Goal: Transaction & Acquisition: Purchase product/service

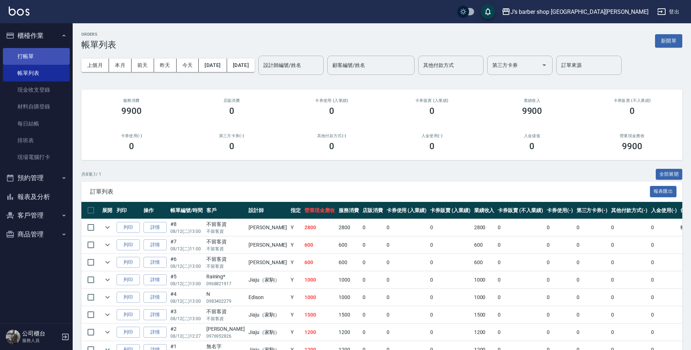
drag, startPoint x: 41, startPoint y: 57, endPoint x: 43, endPoint y: 53, distance: 3.7
click at [41, 56] on link "打帳單" at bounding box center [36, 56] width 67 height 17
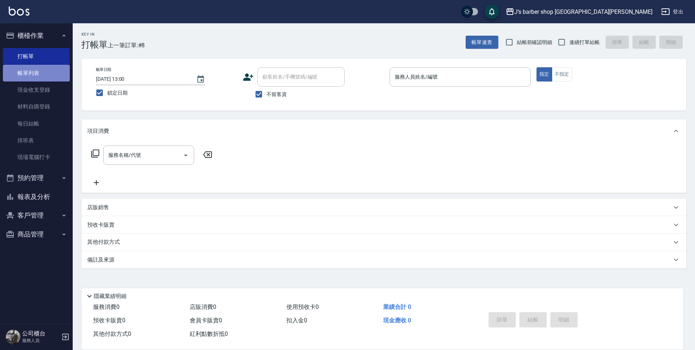
click at [49, 75] on link "帳單列表" at bounding box center [36, 73] width 67 height 17
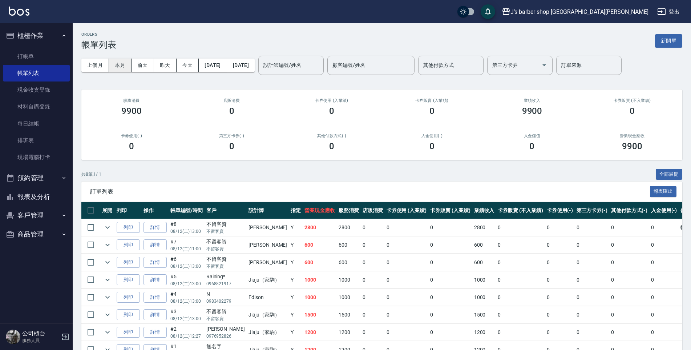
click at [123, 58] on button "本月" at bounding box center [120, 64] width 23 height 13
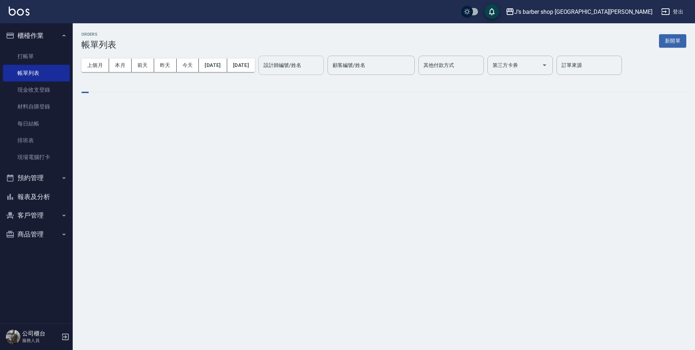
click at [313, 68] on div "設計師編號/姓名 設計師編號/姓名" at bounding box center [290, 65] width 65 height 19
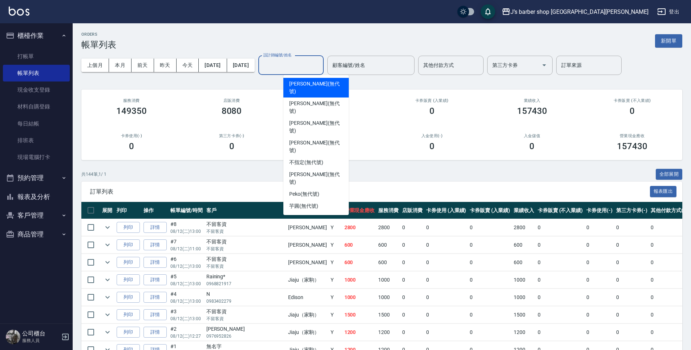
click at [306, 85] on span "[PERSON_NAME] (無代號)" at bounding box center [316, 87] width 54 height 15
type input "[PERSON_NAME](無代號)"
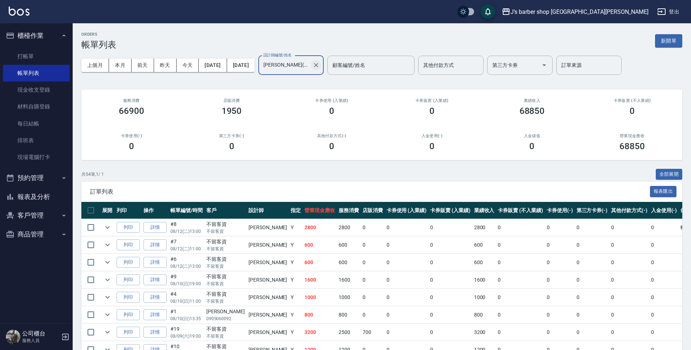
click at [320, 62] on icon "Clear" at bounding box center [315, 64] width 7 height 7
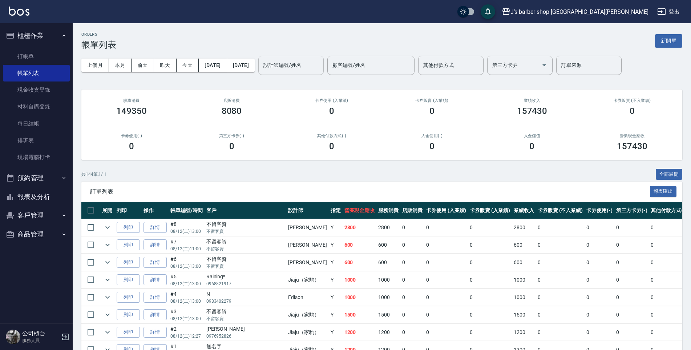
click at [49, 212] on button "客戶管理" at bounding box center [36, 215] width 67 height 19
click at [60, 182] on button "預約管理" at bounding box center [36, 177] width 67 height 19
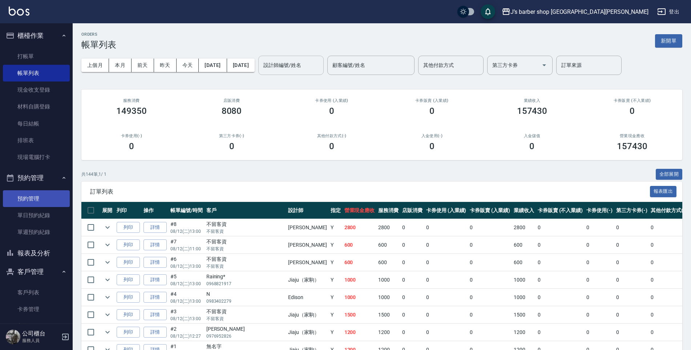
click at [45, 197] on link "預約管理" at bounding box center [36, 198] width 67 height 17
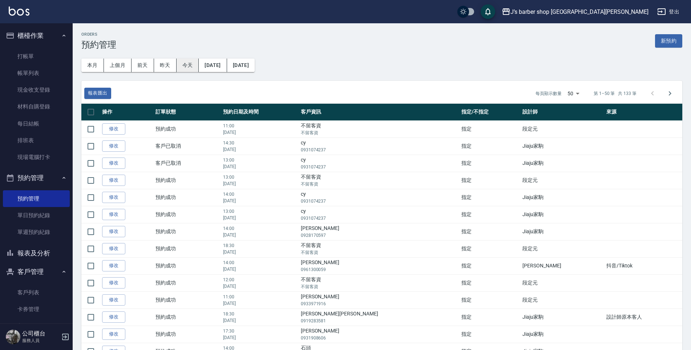
click at [186, 69] on button "今天" at bounding box center [188, 64] width 23 height 13
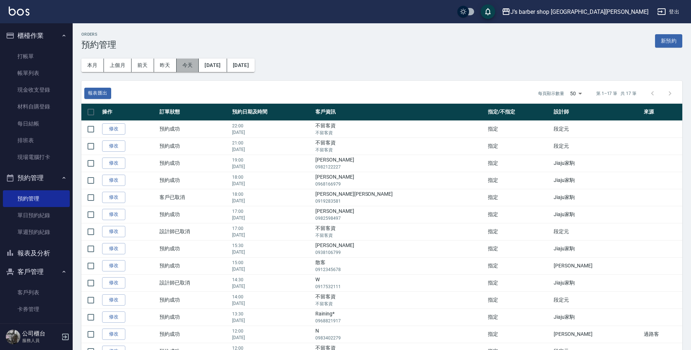
click at [185, 63] on button "今天" at bounding box center [188, 64] width 23 height 13
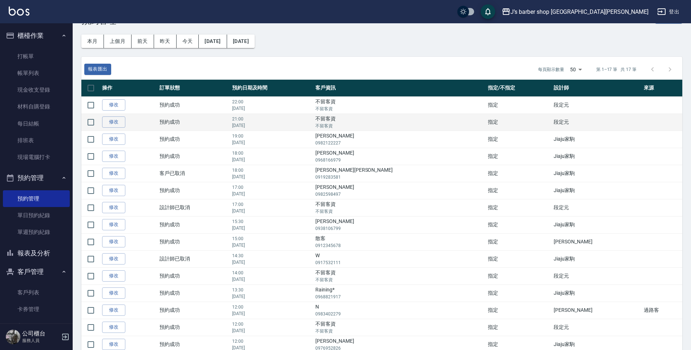
scroll to position [36, 0]
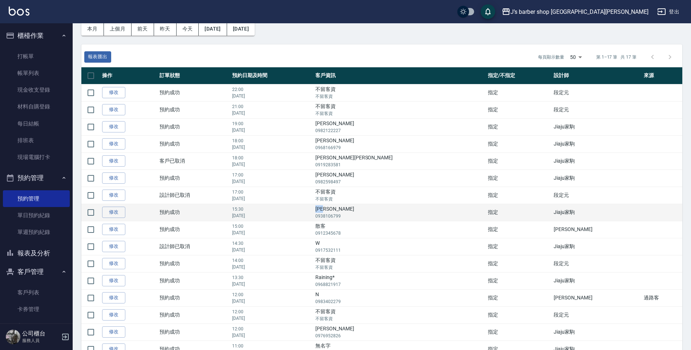
drag, startPoint x: 382, startPoint y: 210, endPoint x: 407, endPoint y: 210, distance: 24.7
click at [407, 210] on td "[PERSON_NAME]0938106799" at bounding box center [400, 211] width 173 height 17
drag, startPoint x: 407, startPoint y: 210, endPoint x: 392, endPoint y: 210, distance: 14.9
copy td "[PERSON_NAME]"
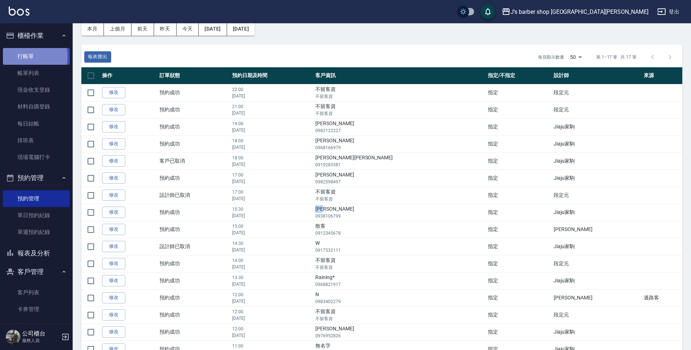
click at [22, 56] on link "打帳單" at bounding box center [36, 56] width 67 height 17
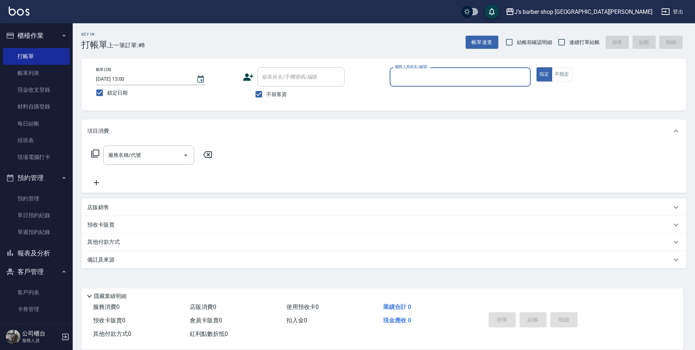
click at [272, 93] on span "不留客資" at bounding box center [276, 94] width 20 height 8
click at [266, 93] on input "不留客資" at bounding box center [258, 93] width 15 height 15
checkbox input "false"
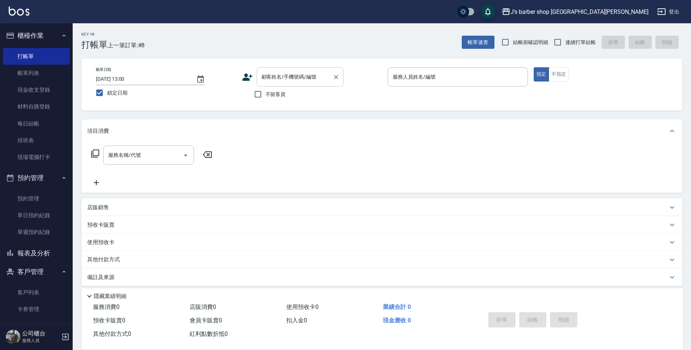
click at [275, 69] on div "顧客姓名/手機號碼/編號" at bounding box center [300, 76] width 87 height 19
paste input "[PERSON_NAME]"
click at [303, 96] on li "[PERSON_NAME]/0938106799/null" at bounding box center [300, 95] width 87 height 12
type input "[PERSON_NAME]/0938106799/null"
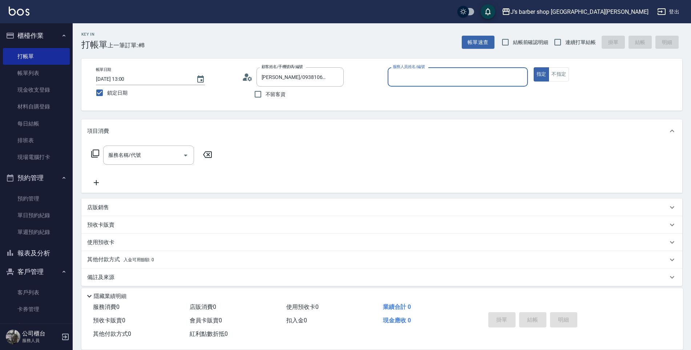
click at [419, 81] on input "服務人員姓名/編號" at bounding box center [458, 76] width 134 height 13
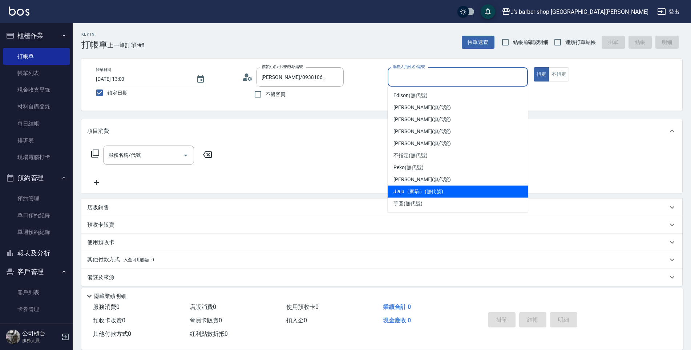
click at [431, 192] on span "Jiaju（家駒） (無代號)" at bounding box center [418, 191] width 50 height 8
type input "Jiaju（家駒）(無代號)"
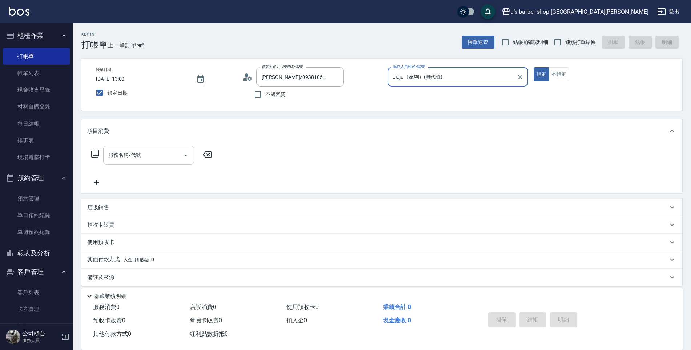
click at [151, 152] on input "服務名稱/代號" at bounding box center [142, 155] width 73 height 13
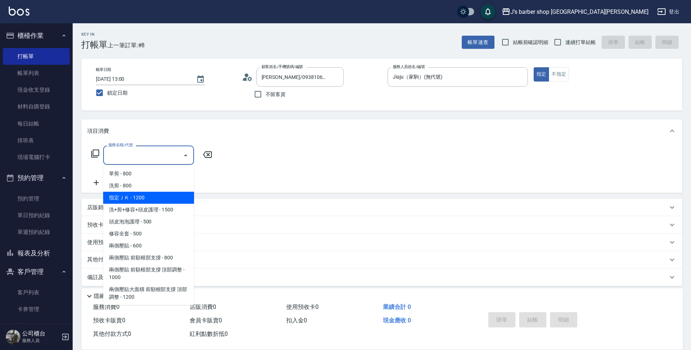
click at [147, 196] on span "指定ＪＫ - 1200" at bounding box center [148, 197] width 91 height 12
type input "指定ＪＫ(102)"
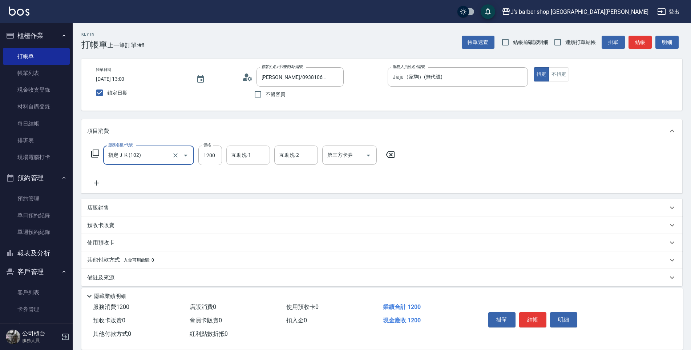
click at [238, 154] on input "互助洗-1" at bounding box center [248, 155] width 37 height 13
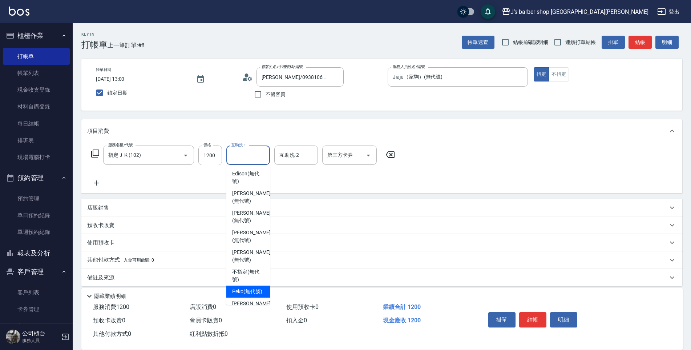
click at [257, 287] on span "Peko (無代號)" at bounding box center [247, 291] width 30 height 8
type input "Peko(無代號)"
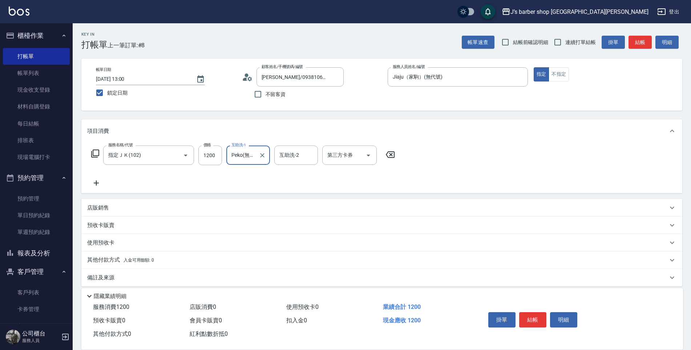
click at [502, 162] on div "服務名稱/代號 指定ＪＫ(102) 服務名稱/代號 價格 1200 價格 互助洗-1 Peko(無代號) 互助洗-1 互助洗-2 互助洗-2 第三方卡券 第三…" at bounding box center [381, 167] width 601 height 51
click at [528, 318] on button "結帳" at bounding box center [532, 319] width 27 height 15
